Goal: Task Accomplishment & Management: Use online tool/utility

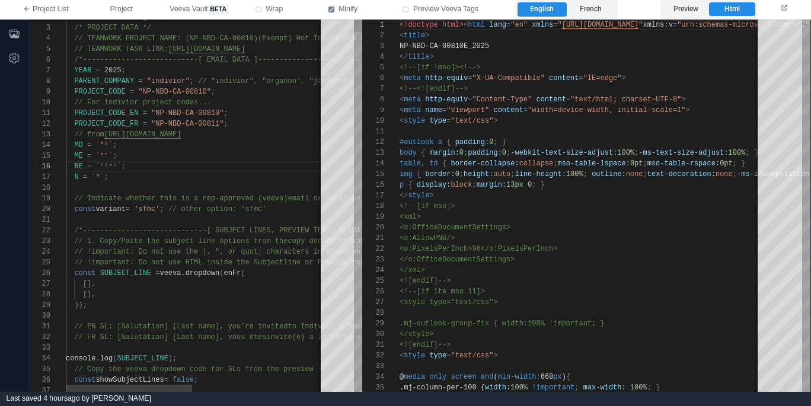
scroll to position [107, 0]
click at [687, 8] on label "Preview" at bounding box center [686, 9] width 46 height 14
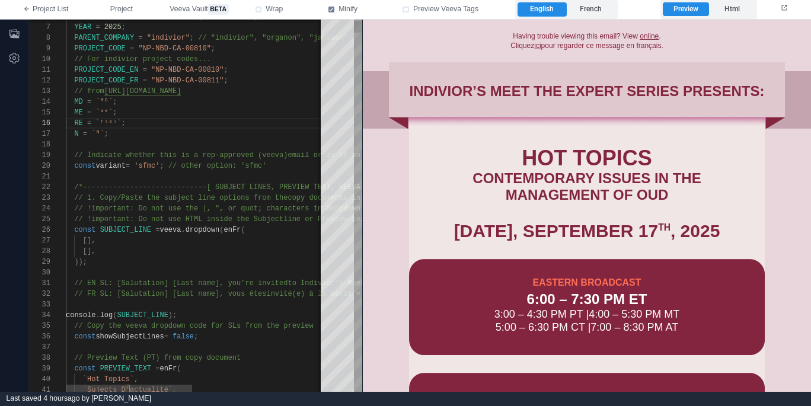
type textarea "**********"
click at [118, 283] on span "// EN SL: [Salutation] [Last name], you’re invited" at bounding box center [180, 283] width 213 height 8
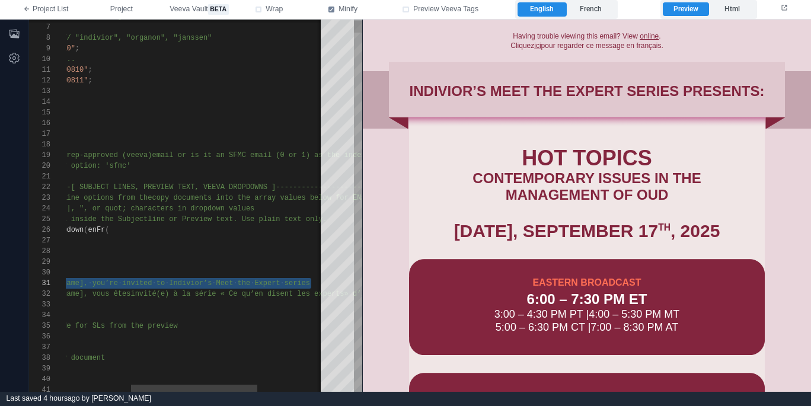
scroll to position [0, 8]
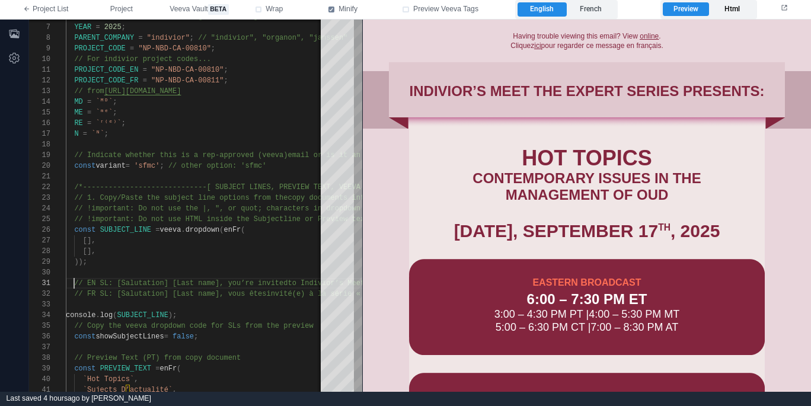
click at [729, 5] on label "Html" at bounding box center [732, 9] width 46 height 14
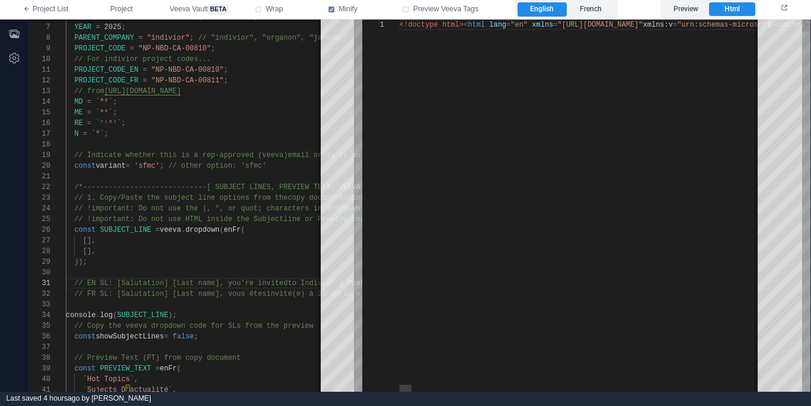
scroll to position [107, 0]
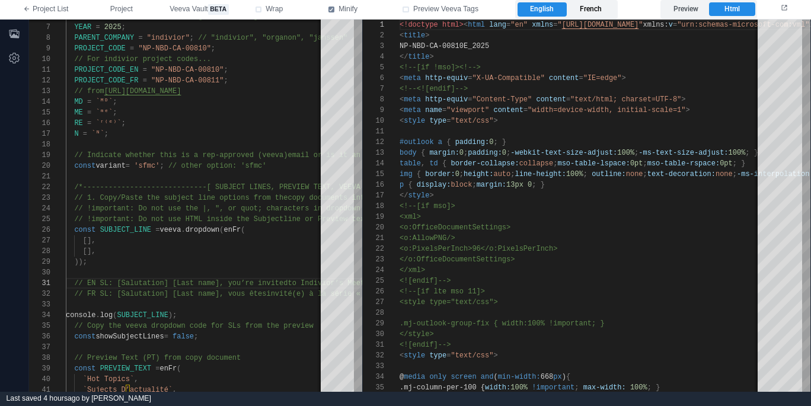
click at [601, 5] on label "French" at bounding box center [591, 9] width 49 height 14
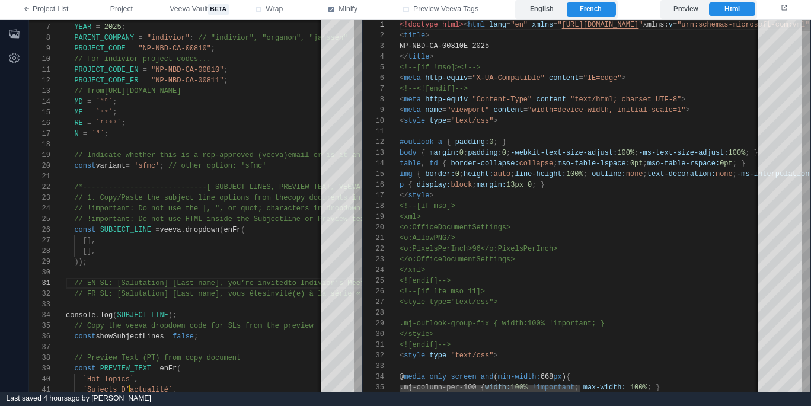
type textarea "**********"
click at [554, 48] on div "NP-NBD-CA-00811F_2025" at bounding box center [762, 46] width 724 height 11
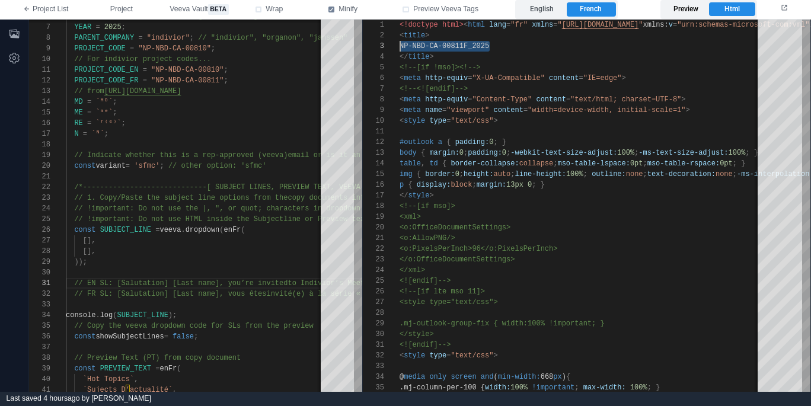
click at [678, 9] on label "Preview" at bounding box center [686, 9] width 46 height 14
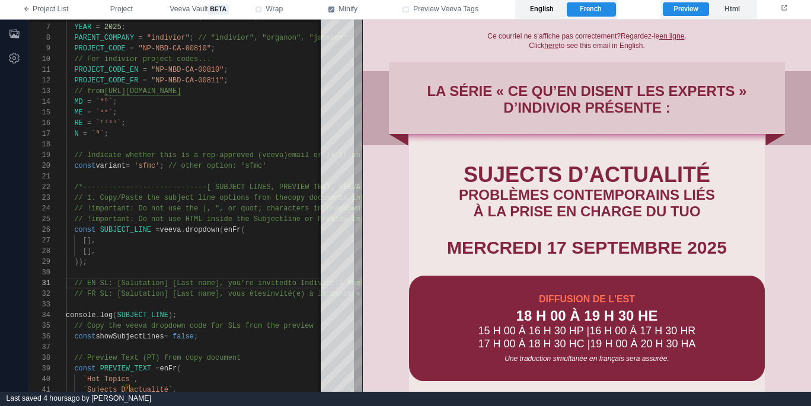
click at [537, 8] on label "English" at bounding box center [542, 9] width 49 height 14
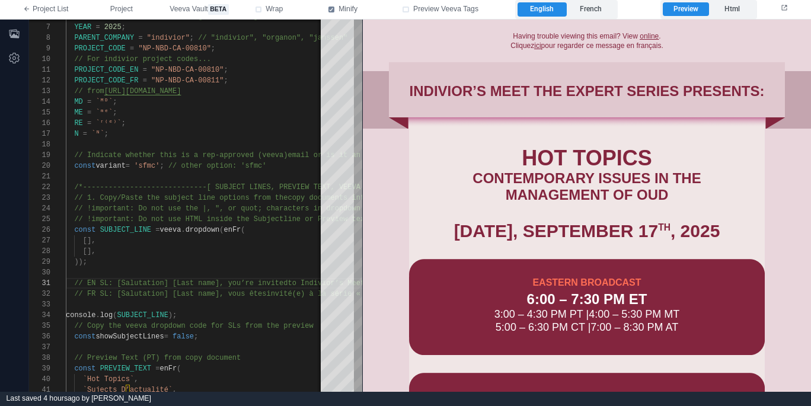
click at [538, 44] on u "ici" at bounding box center [537, 45] width 7 height 8
click at [601, 11] on label "French" at bounding box center [591, 9] width 49 height 14
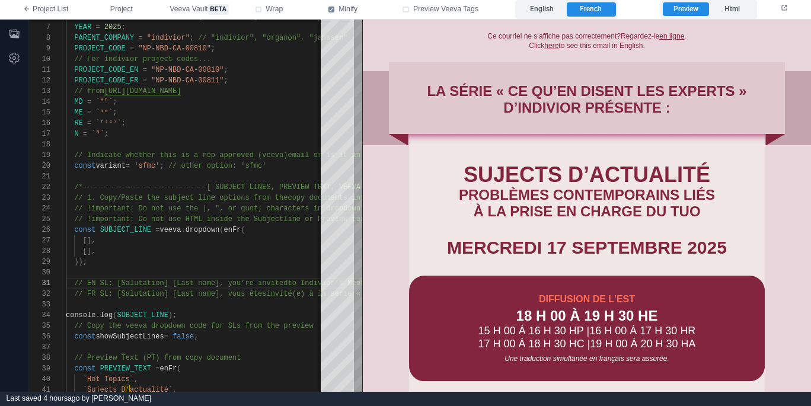
click at [553, 45] on u "here" at bounding box center [551, 45] width 14 height 8
click at [142, 8] on button "Project" at bounding box center [121, 9] width 59 height 19
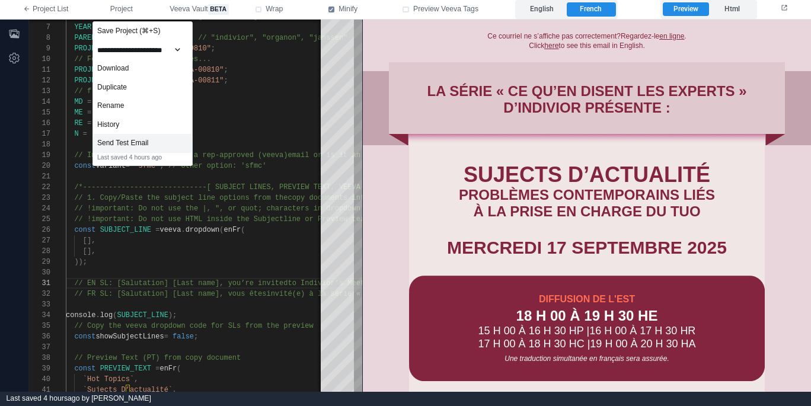
click at [153, 141] on div "Send Test Email" at bounding box center [142, 143] width 99 height 19
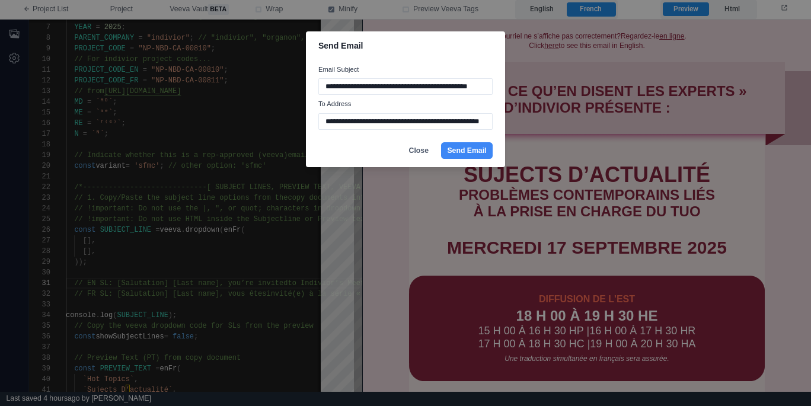
scroll to position [0, 21]
click at [375, 123] on input "**********" at bounding box center [405, 121] width 174 height 17
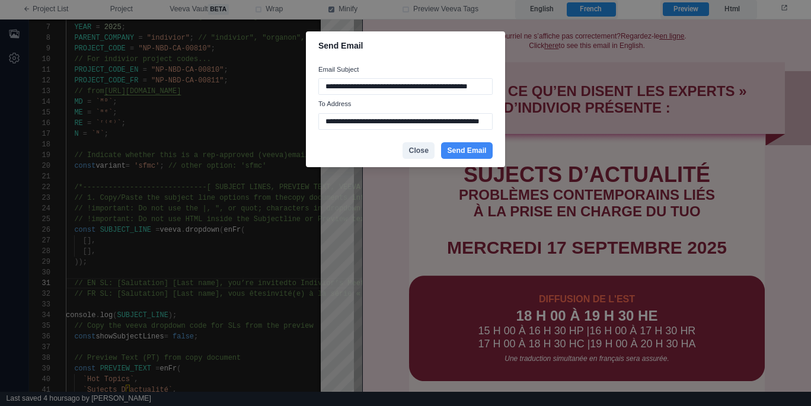
click at [414, 153] on button "Close" at bounding box center [419, 150] width 32 height 17
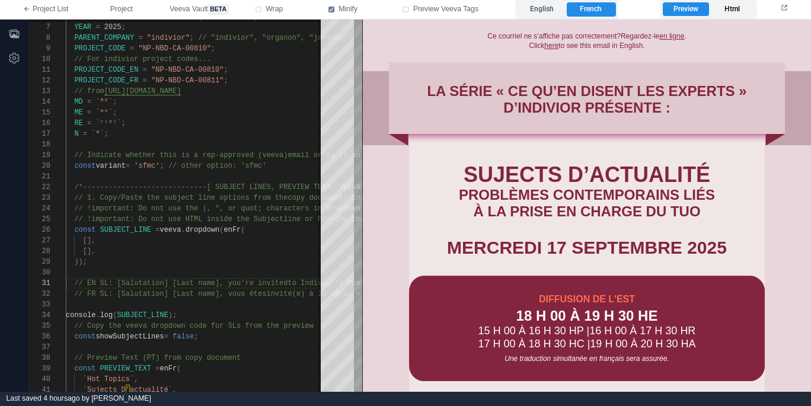
click at [732, 9] on label "Html" at bounding box center [732, 9] width 46 height 14
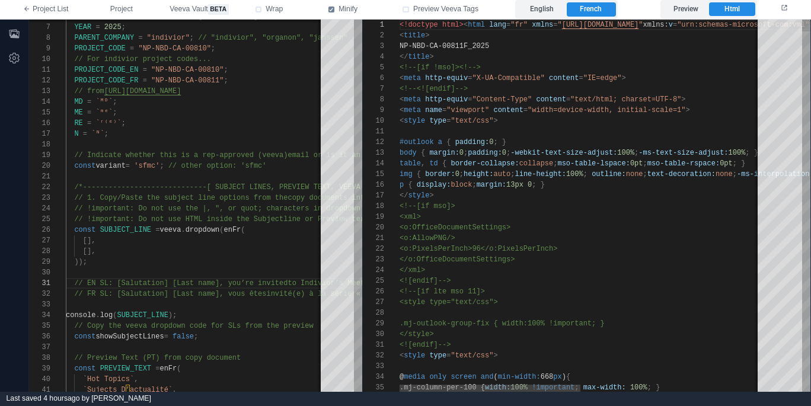
scroll to position [107, 0]
click at [543, 10] on label "English" at bounding box center [542, 9] width 49 height 14
click at [611, 56] on div "</ title >" at bounding box center [762, 57] width 724 height 11
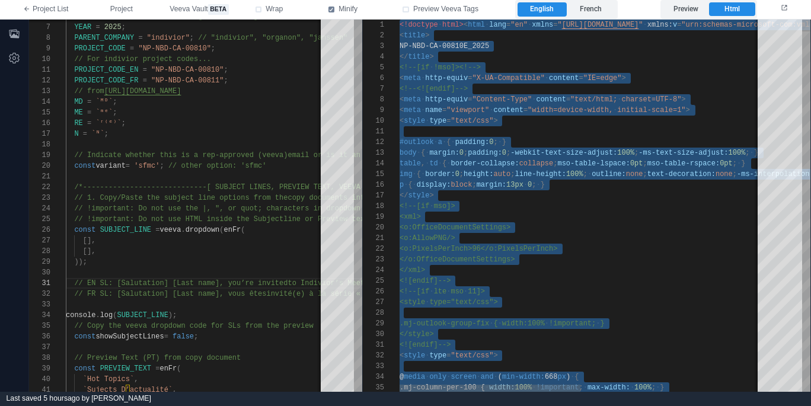
click at [533, 130] on div at bounding box center [762, 131] width 724 height 11
type textarea "**********"
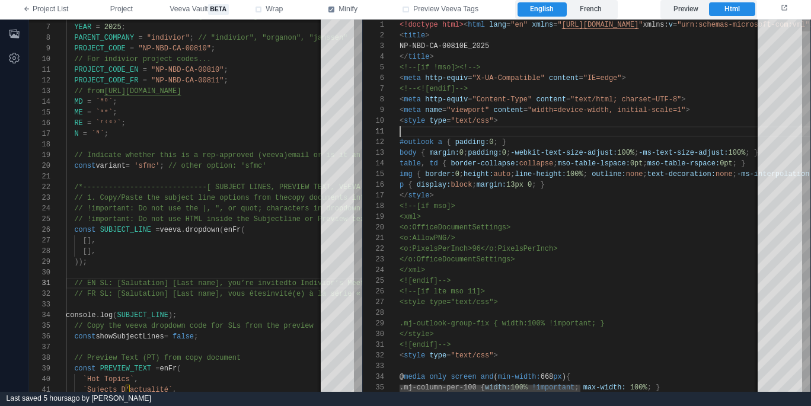
scroll to position [0, 0]
click at [690, 17] on div "Preview Html" at bounding box center [709, 9] width 97 height 19
click at [694, 8] on label "Preview" at bounding box center [686, 9] width 46 height 14
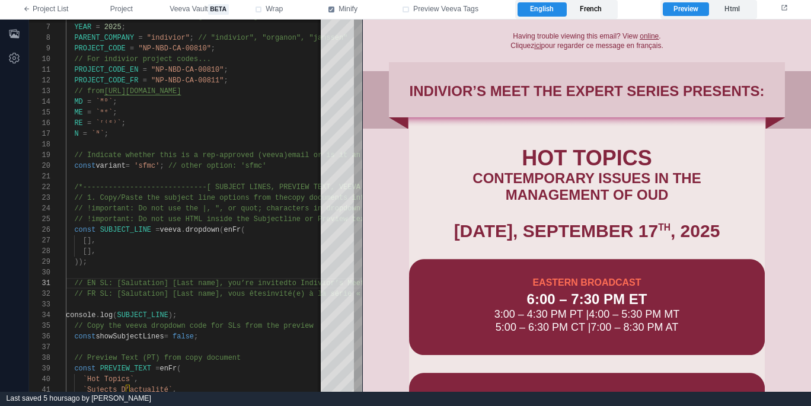
click at [599, 9] on label "French" at bounding box center [591, 9] width 49 height 14
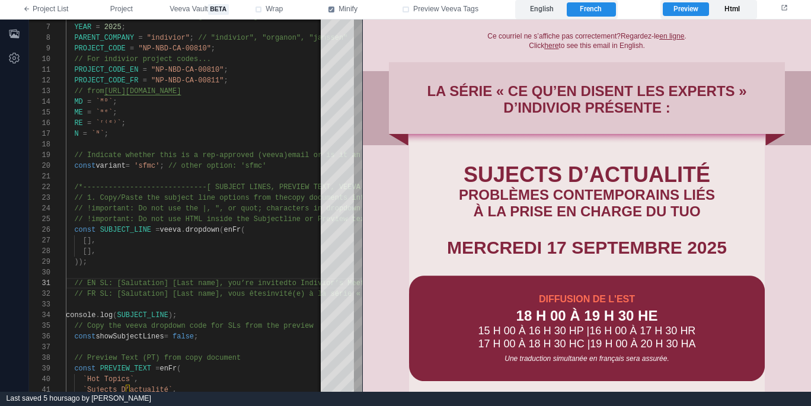
click at [735, 11] on label "Html" at bounding box center [732, 9] width 46 height 14
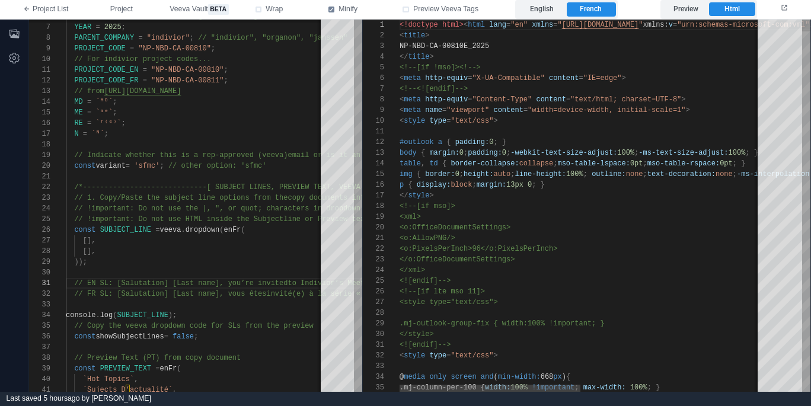
scroll to position [107, 0]
click at [656, 65] on div "<!--[if !mso]><!-->" at bounding box center [762, 67] width 724 height 11
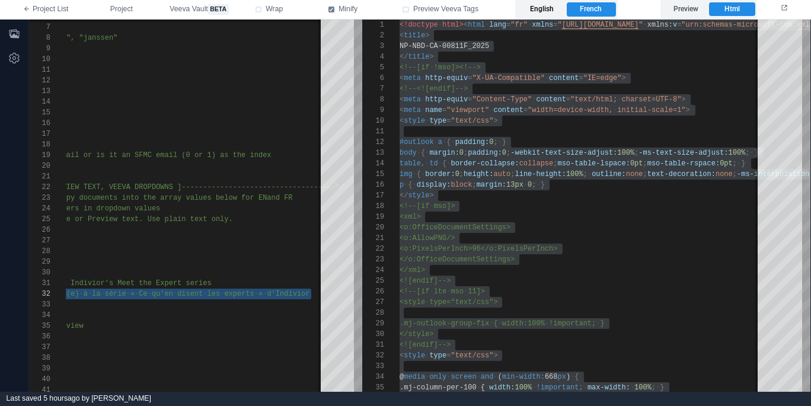
click at [550, 12] on label "English" at bounding box center [542, 9] width 49 height 14
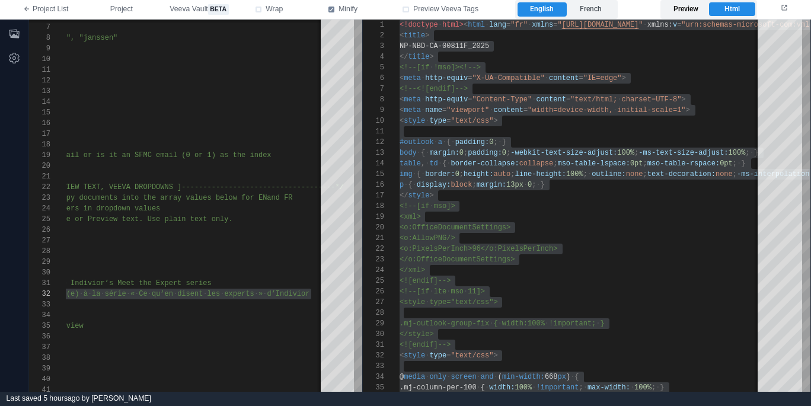
type textarea "**********"
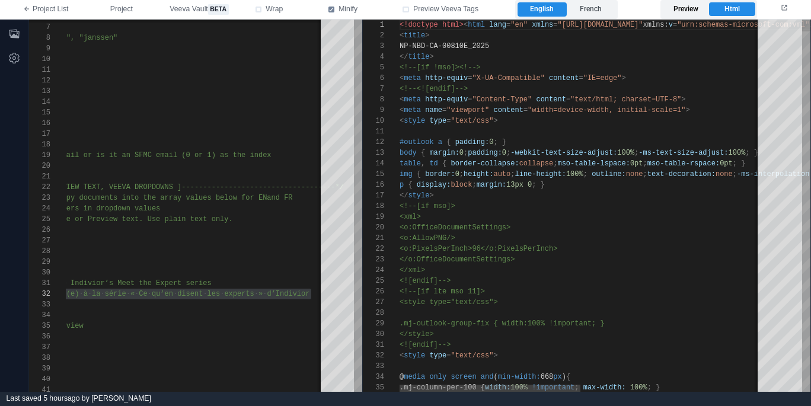
scroll to position [107, 0]
click at [676, 9] on label "Preview" at bounding box center [686, 9] width 46 height 14
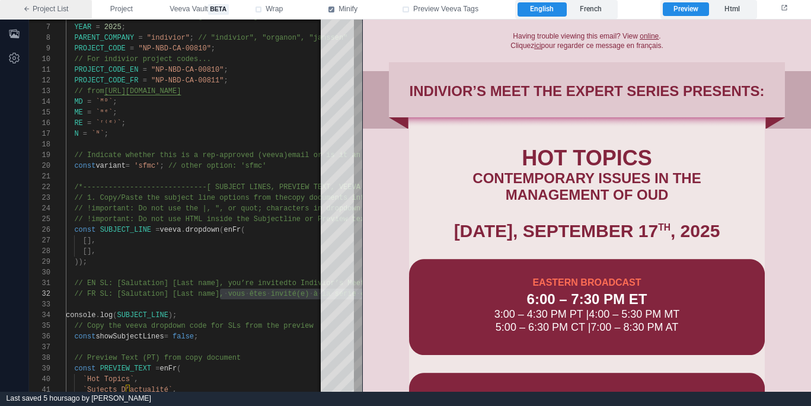
click at [39, 7] on link "Project List" at bounding box center [46, 9] width 92 height 19
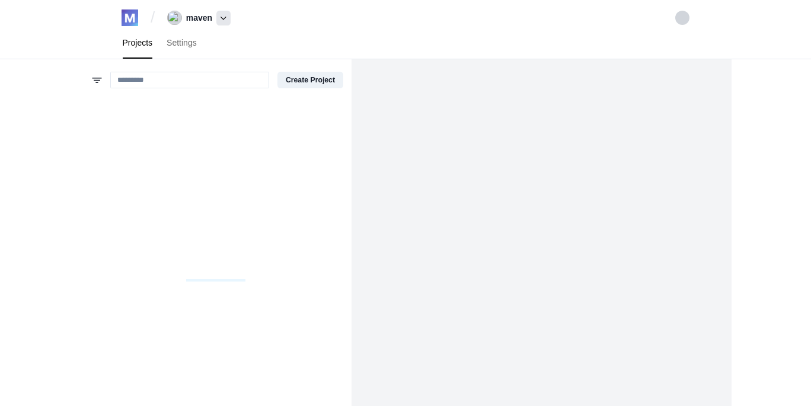
click at [225, 17] on icon at bounding box center [224, 19] width 6 height 4
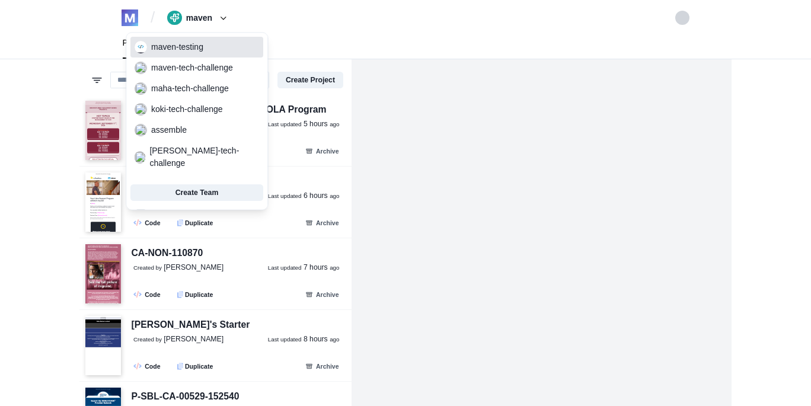
click at [227, 47] on span "maven-testing" at bounding box center [196, 47] width 133 height 17
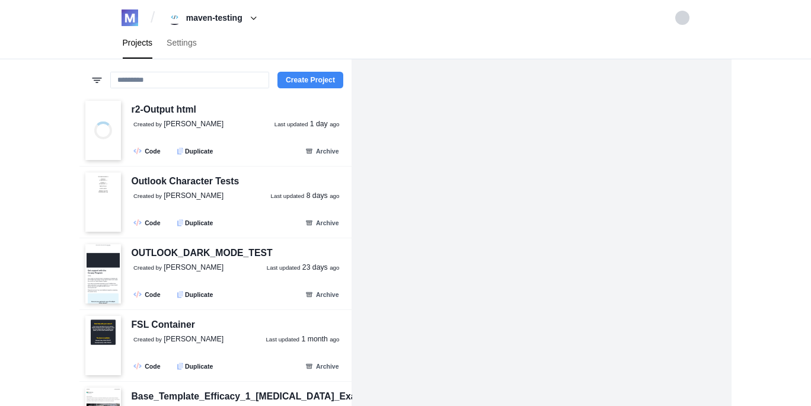
click at [328, 84] on button "Create Project" at bounding box center [311, 80] width 66 height 17
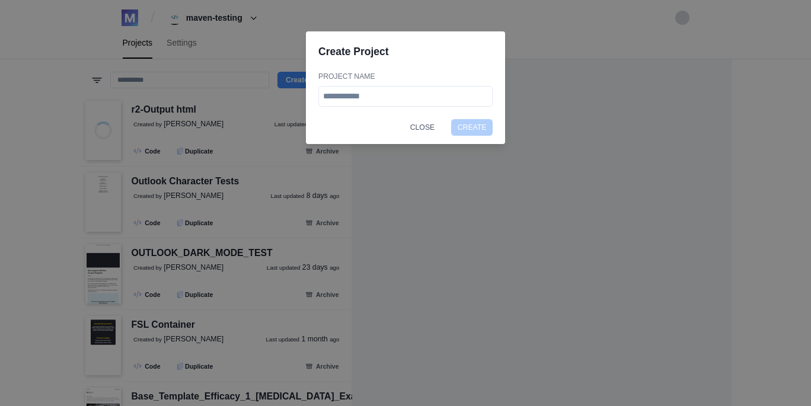
type input "*"
type input "**********"
click at [451, 119] on button "Create" at bounding box center [472, 127] width 42 height 17
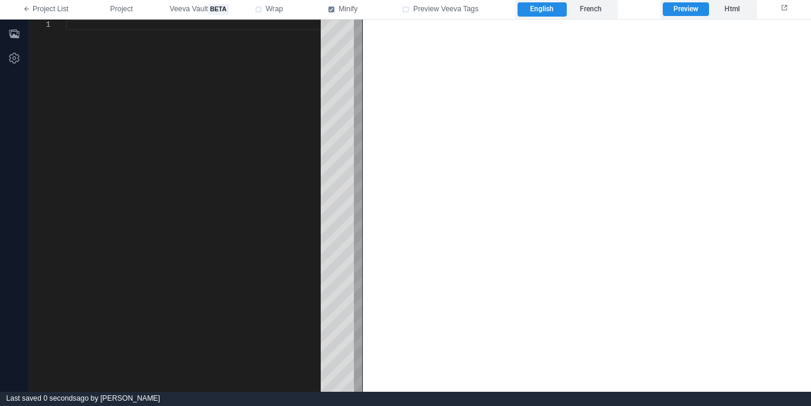
click at [234, 118] on div at bounding box center [197, 206] width 263 height 372
type textarea "**********"
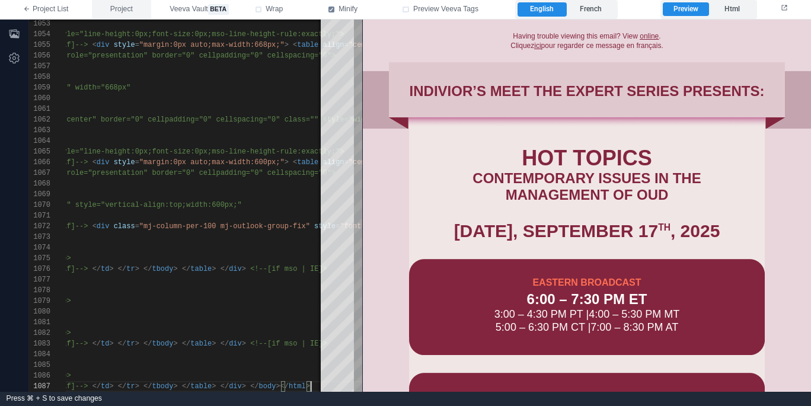
click at [122, 5] on span "Project" at bounding box center [121, 9] width 23 height 11
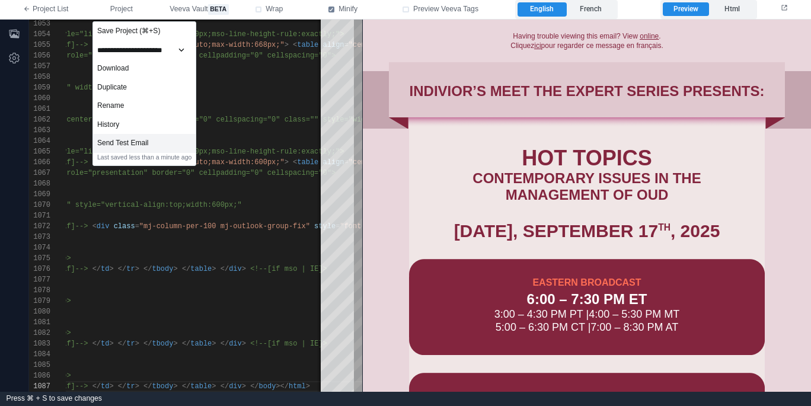
click at [165, 141] on div "Send Test Email" at bounding box center [144, 143] width 103 height 19
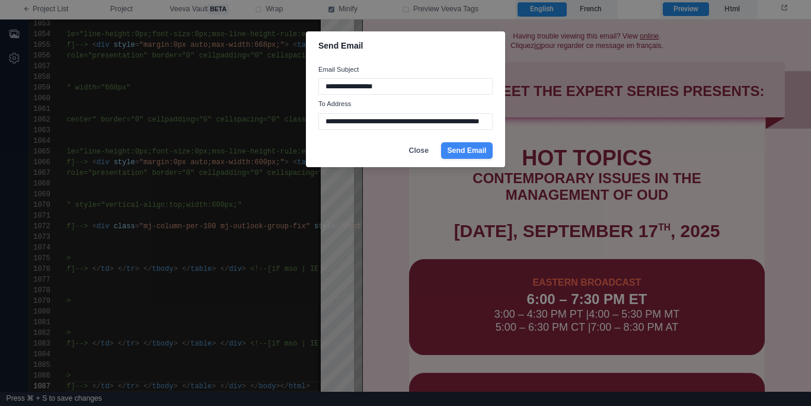
click at [473, 154] on button "Send Email" at bounding box center [467, 150] width 52 height 17
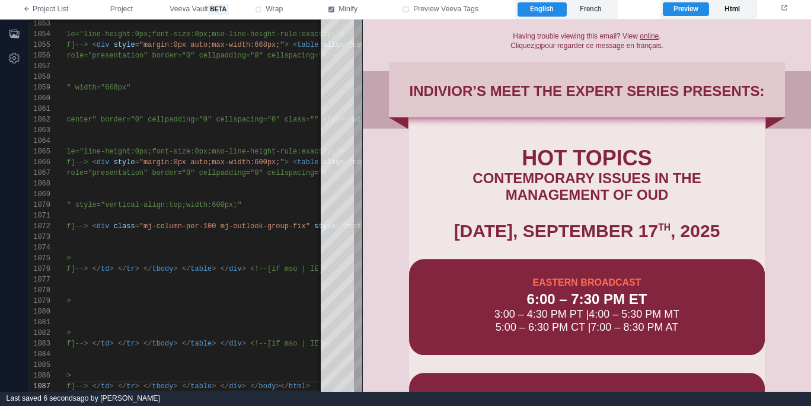
click at [733, 11] on label "Html" at bounding box center [732, 9] width 46 height 14
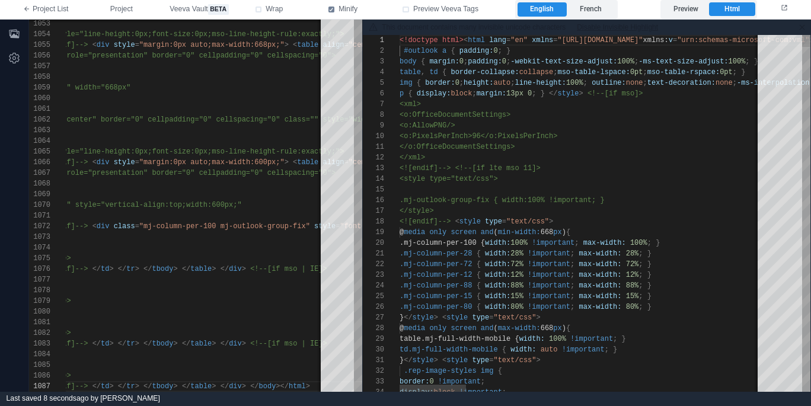
type textarea "**********"
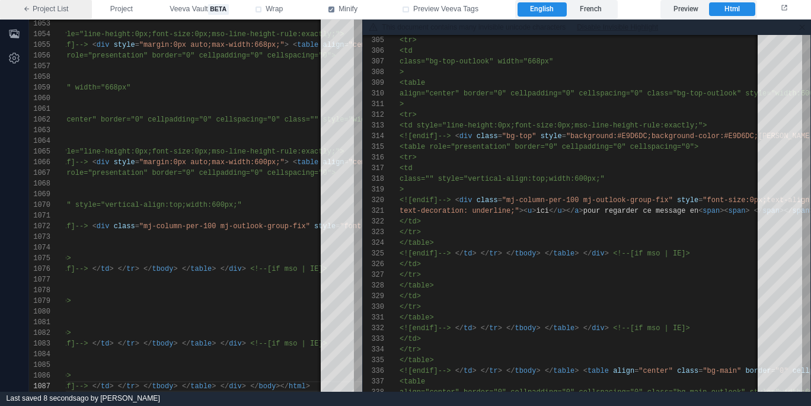
click at [48, 9] on link "Project List" at bounding box center [46, 9] width 92 height 19
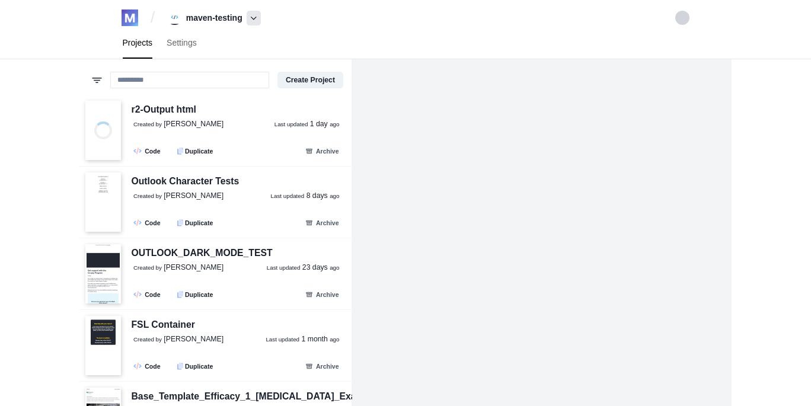
click at [261, 20] on span at bounding box center [254, 18] width 14 height 15
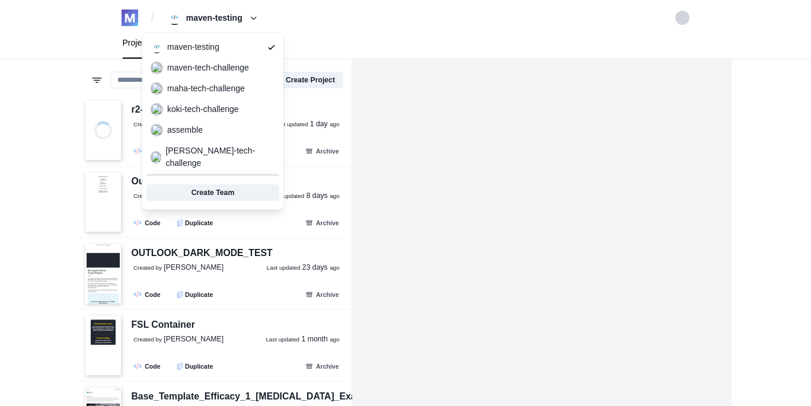
click at [218, 176] on span "maven" at bounding box center [212, 184] width 133 height 17
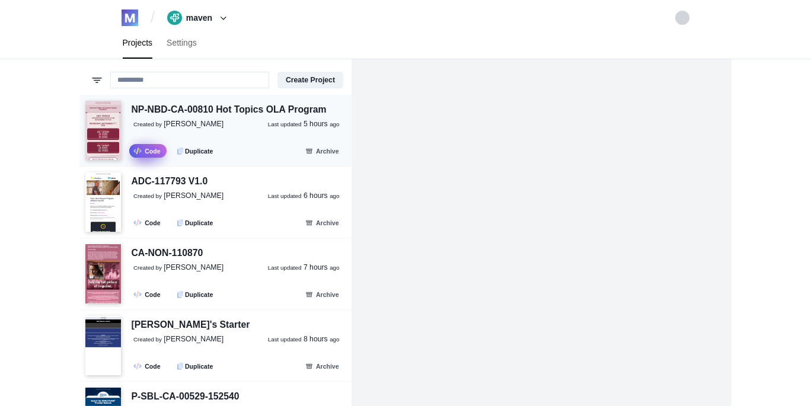
click at [139, 152] on icon at bounding box center [137, 151] width 8 height 4
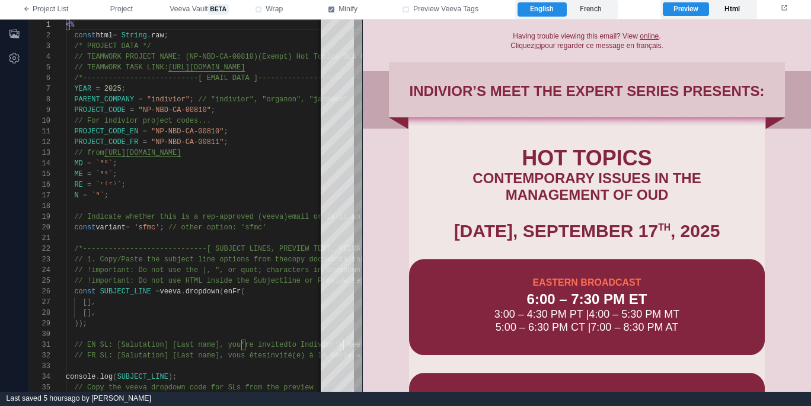
click at [728, 4] on label "Html" at bounding box center [732, 9] width 46 height 14
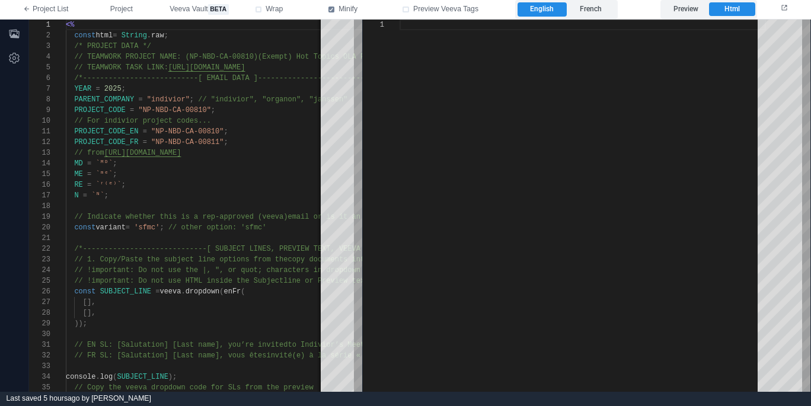
type textarea "**********"
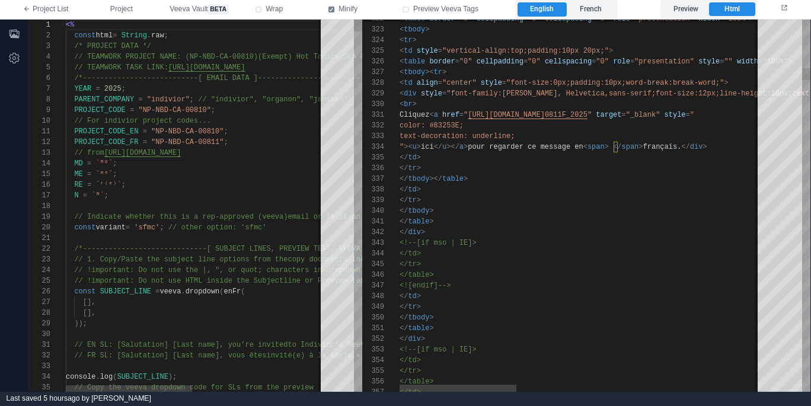
scroll to position [107, 0]
